Goal: Task Accomplishment & Management: Manage account settings

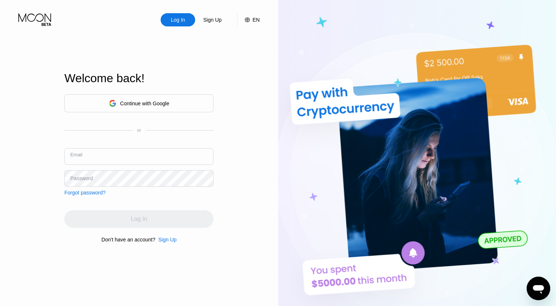
click at [147, 158] on input "text" at bounding box center [138, 156] width 149 height 17
type input "myfirstnewacc@gmail.com"
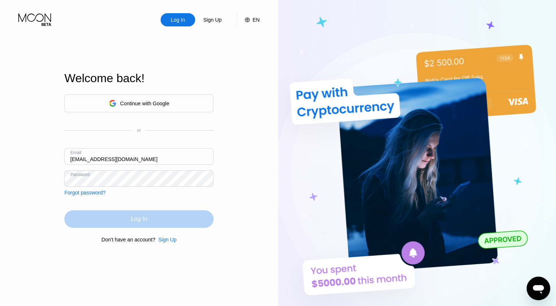
click at [148, 215] on div "Log In" at bounding box center [138, 219] width 149 height 18
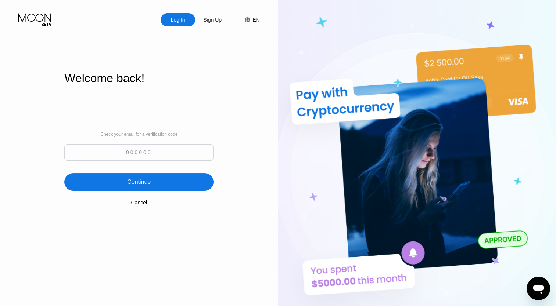
click at [170, 153] on input at bounding box center [138, 152] width 149 height 17
type input "594176"
click at [169, 174] on div "Continue" at bounding box center [138, 182] width 149 height 18
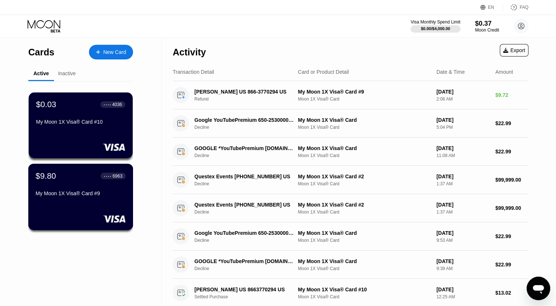
click at [94, 195] on div "My Moon 1X Visa® Card #9" at bounding box center [81, 194] width 90 height 6
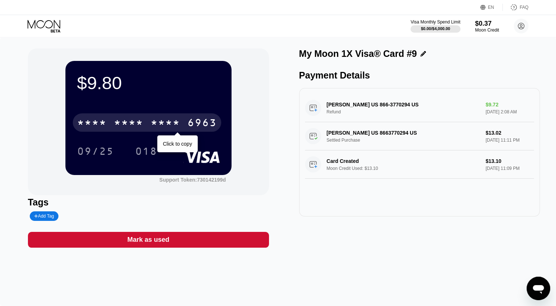
click at [174, 126] on div "* * * *" at bounding box center [165, 124] width 29 height 12
